Goal: Information Seeking & Learning: Learn about a topic

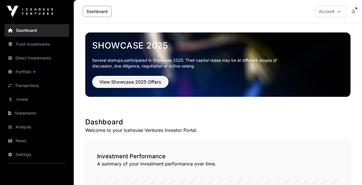
click at [20, 70] on link "Portfolio" at bounding box center [37, 72] width 65 height 13
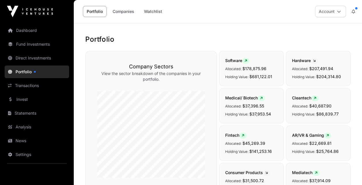
click at [29, 43] on link "Fund Investments" at bounding box center [37, 44] width 65 height 13
click at [31, 43] on link "Fund Investments" at bounding box center [37, 44] width 65 height 13
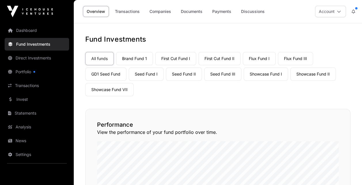
scroll to position [29, 0]
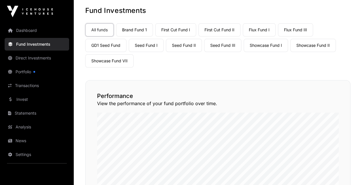
click at [223, 29] on link "First Cut Fund II" at bounding box center [219, 29] width 42 height 13
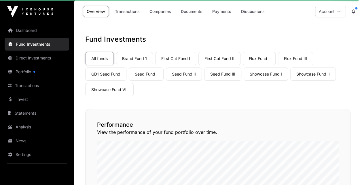
scroll to position [0, 0]
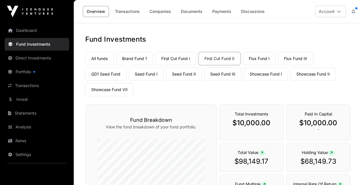
click at [22, 70] on link "Portfolio" at bounding box center [37, 72] width 65 height 13
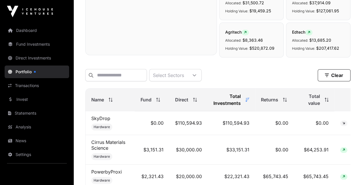
scroll to position [173, 0]
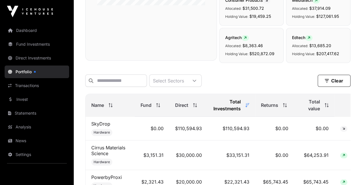
click at [110, 106] on icon at bounding box center [109, 105] width 0 height 4
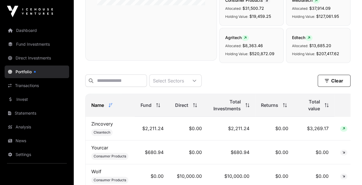
click at [110, 106] on icon at bounding box center [111, 105] width 4 height 4
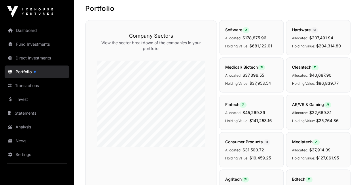
scroll to position [0, 0]
